Goal: Transaction & Acquisition: Purchase product/service

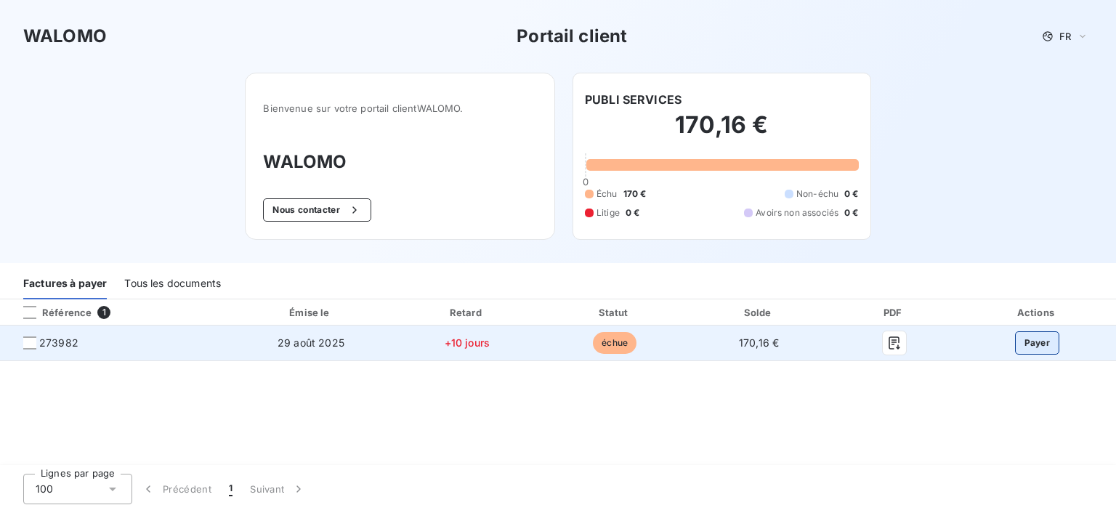
click at [1026, 341] on button "Payer" at bounding box center [1037, 342] width 45 height 23
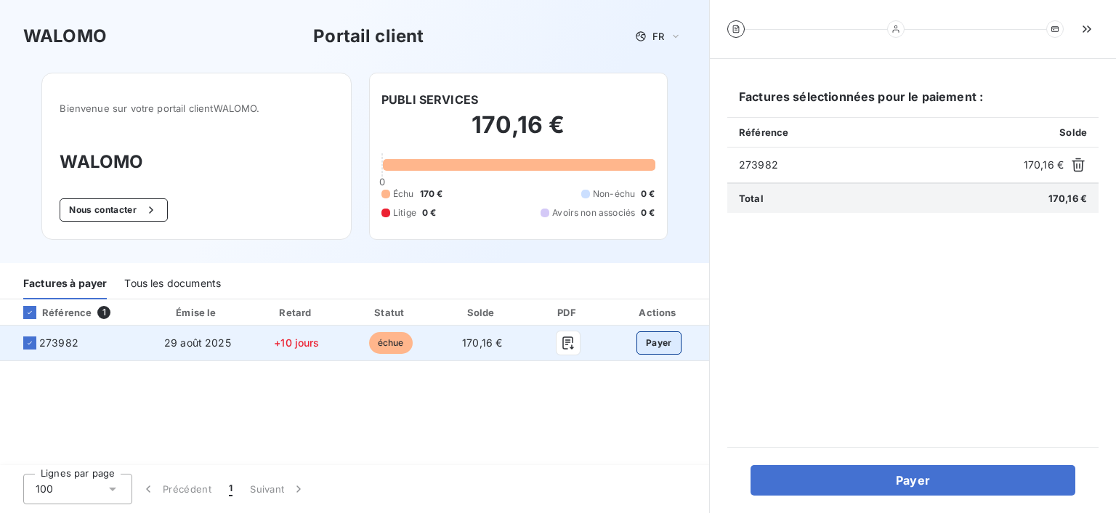
click at [660, 344] on button "Payer" at bounding box center [658, 342] width 45 height 23
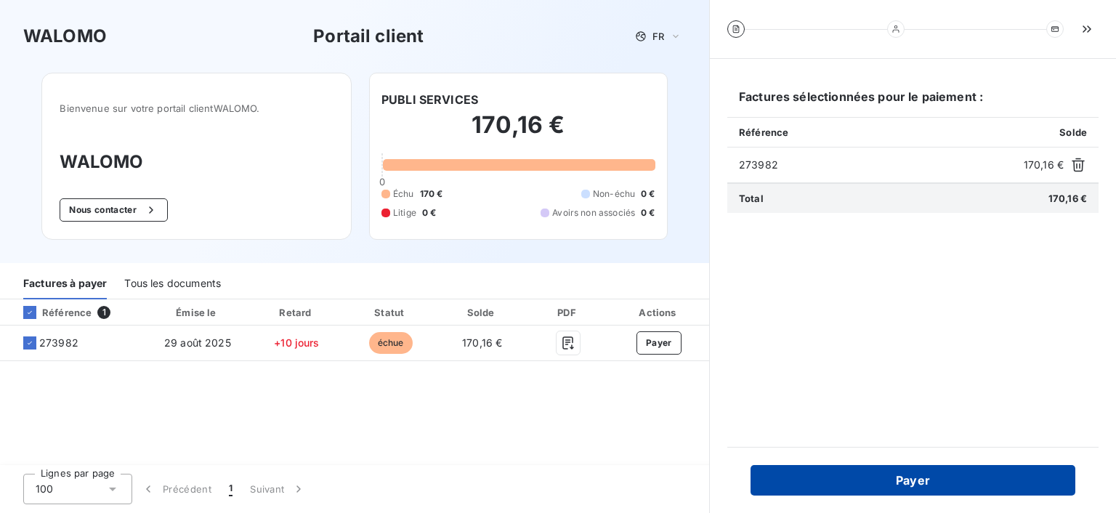
click at [916, 482] on button "Payer" at bounding box center [912, 480] width 325 height 31
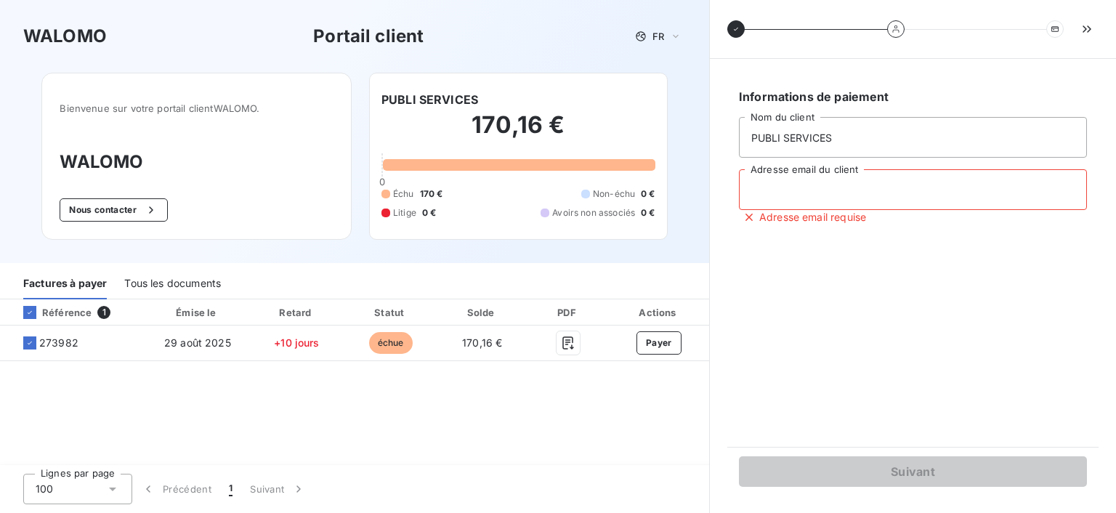
click at [824, 191] on input "Adresse email du client" at bounding box center [913, 189] width 348 height 41
type input "S"
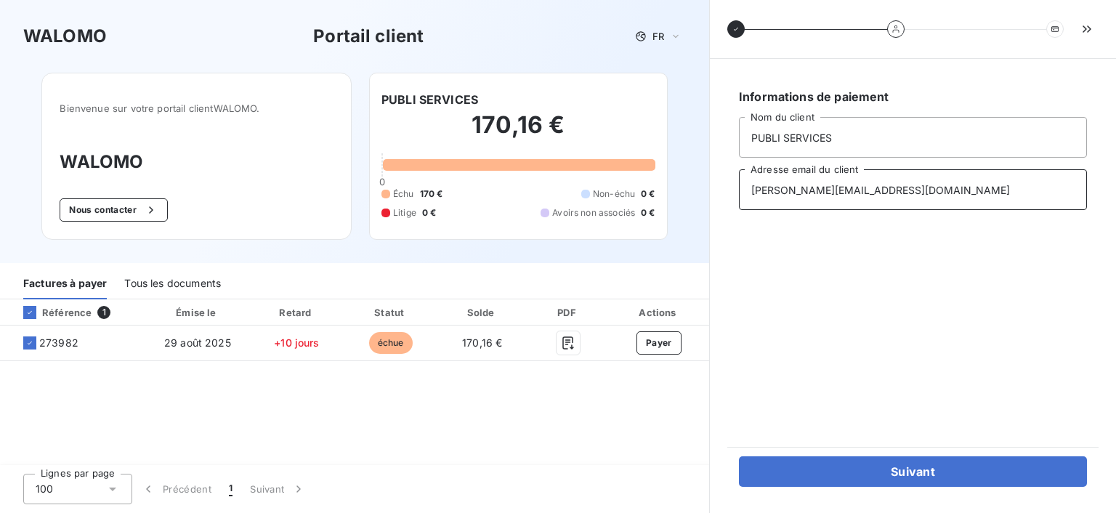
type input "[PERSON_NAME][EMAIL_ADDRESS][DOMAIN_NAME]"
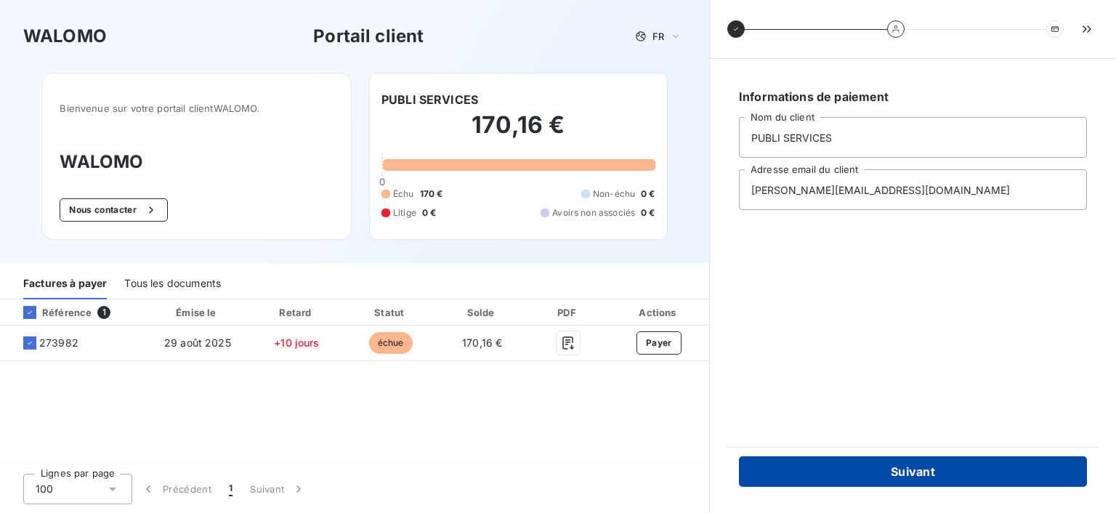
click at [924, 480] on button "Suivant" at bounding box center [913, 471] width 348 height 31
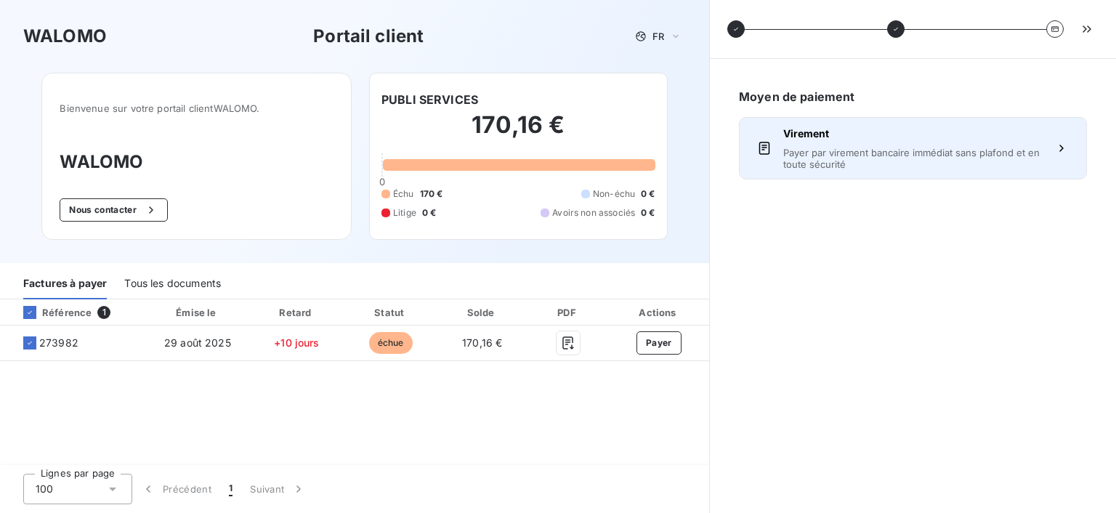
click at [920, 150] on span "Payer par virement bancaire immédiat sans plafond et en toute sécurité" at bounding box center [912, 158] width 259 height 23
click at [920, 150] on div "Moyen de paiement Virement Payer par virement bancaire immédiat sans plafond et…" at bounding box center [912, 285] width 371 height 419
